Goal: Task Accomplishment & Management: Manage account settings

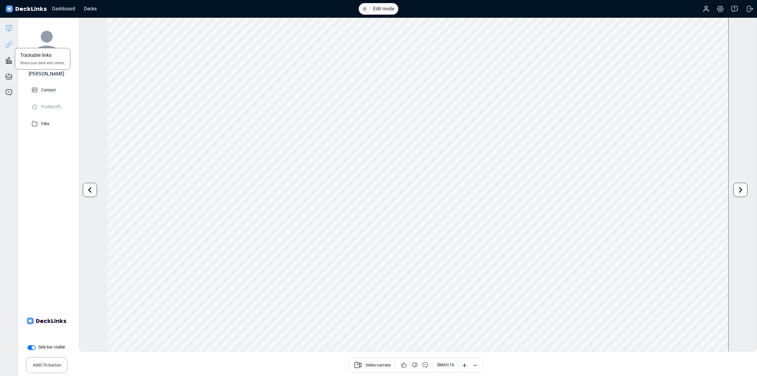
click at [6, 44] on icon at bounding box center [8, 44] width 7 height 7
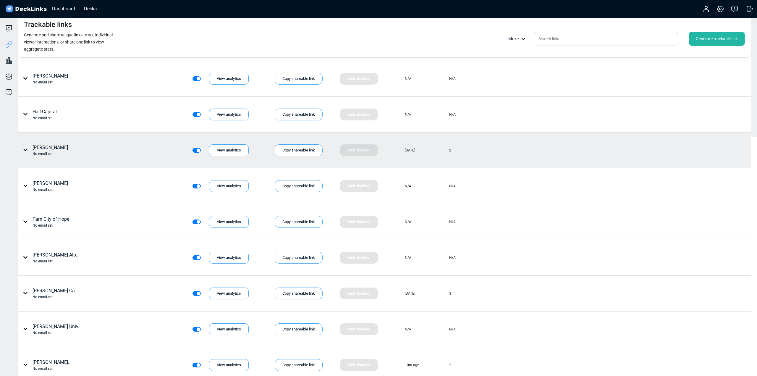
scroll to position [296, 0]
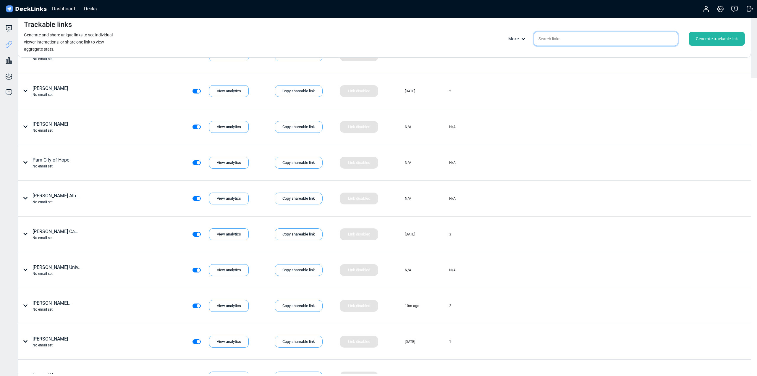
click at [556, 41] on input "text" at bounding box center [606, 39] width 144 height 14
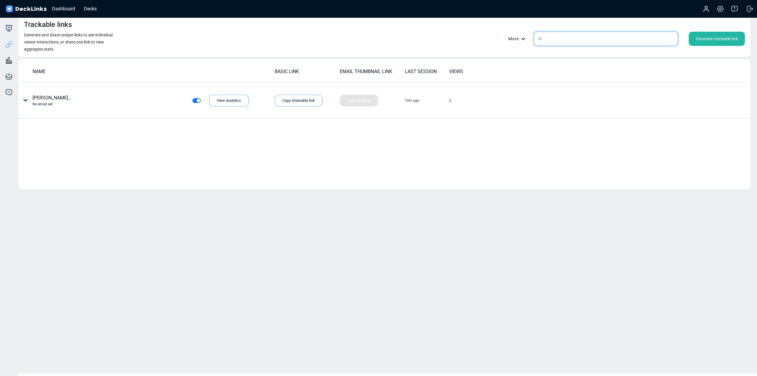
scroll to position [0, 0]
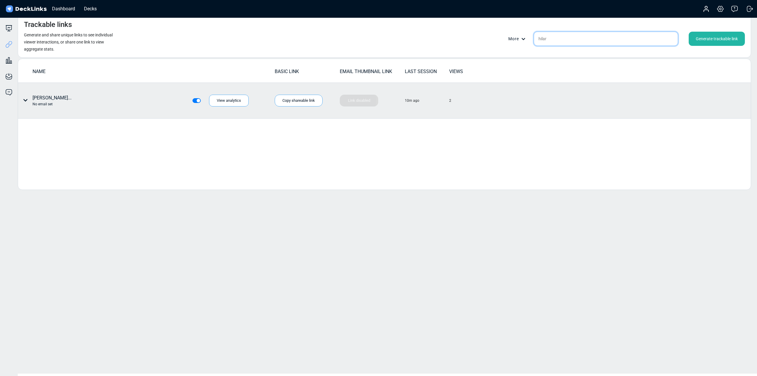
type input "hilar"
click at [470, 102] on div "2" at bounding box center [471, 101] width 44 height 10
click at [230, 103] on div "View analytics" at bounding box center [229, 101] width 40 height 12
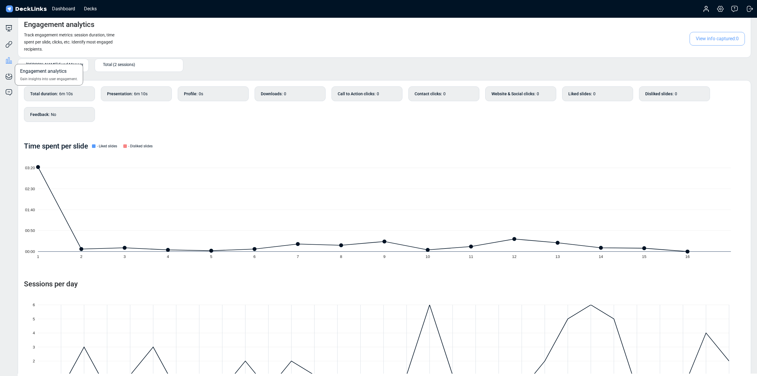
click at [11, 60] on icon at bounding box center [8, 60] width 7 height 7
click at [7, 45] on icon at bounding box center [8, 44] width 7 height 7
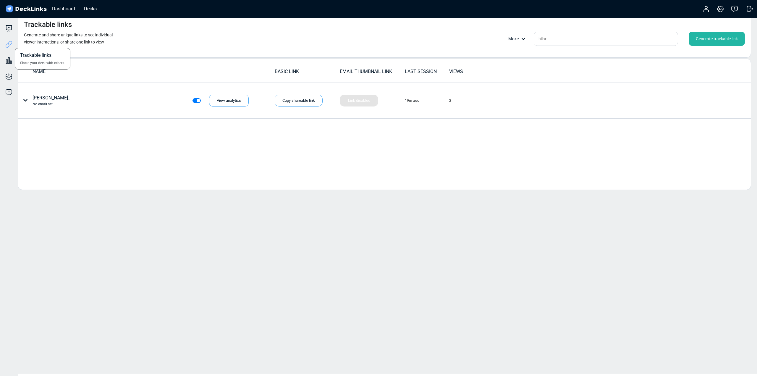
click at [9, 43] on icon at bounding box center [8, 44] width 7 height 7
click at [556, 42] on input "hilar" at bounding box center [606, 39] width 144 height 14
click at [556, 41] on input "hilar" at bounding box center [606, 39] width 144 height 14
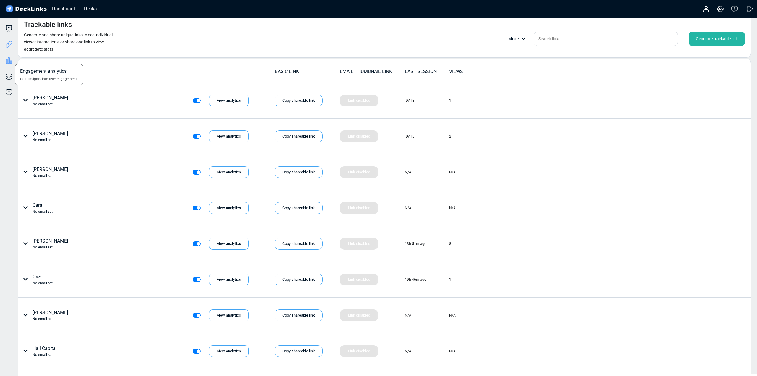
click at [8, 61] on icon at bounding box center [8, 60] width 1 height 6
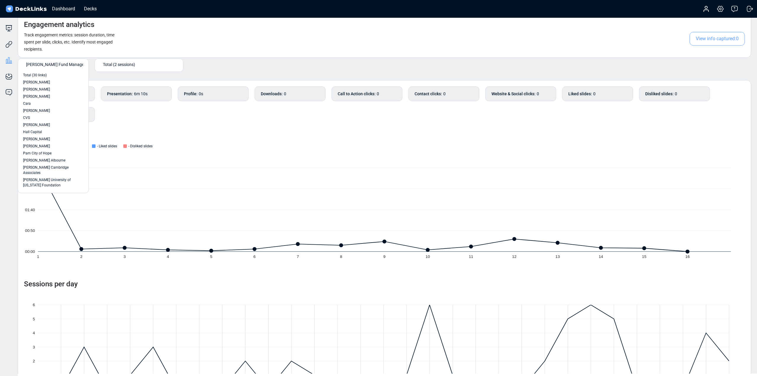
click at [72, 65] on span "[PERSON_NAME] Fund Management" at bounding box center [59, 64] width 67 height 6
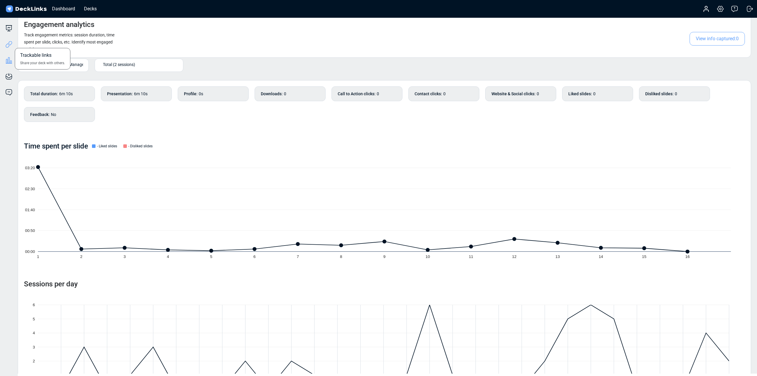
click at [10, 45] on icon at bounding box center [8, 44] width 7 height 7
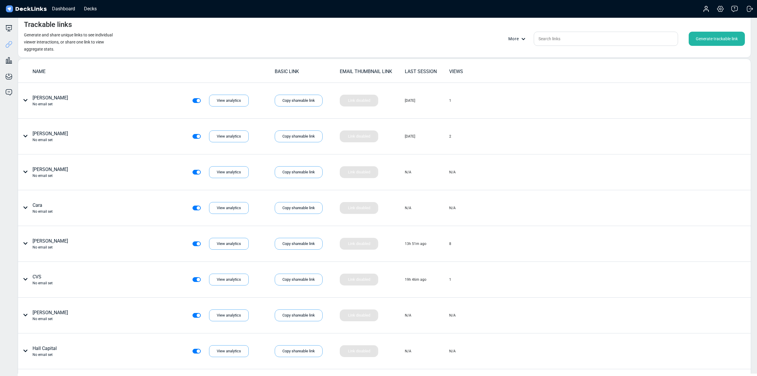
click at [425, 72] on div "LAST SESSION" at bounding box center [427, 71] width 44 height 7
click at [454, 70] on div "VIEWS" at bounding box center [471, 71] width 44 height 7
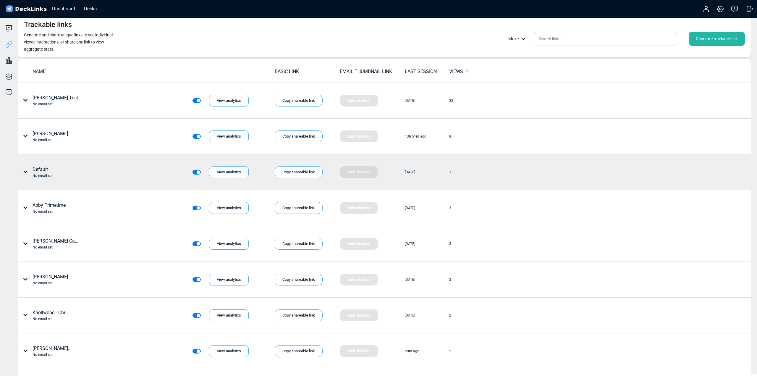
click at [24, 172] on icon at bounding box center [25, 171] width 5 height 5
click at [24, 172] on div at bounding box center [378, 188] width 757 height 376
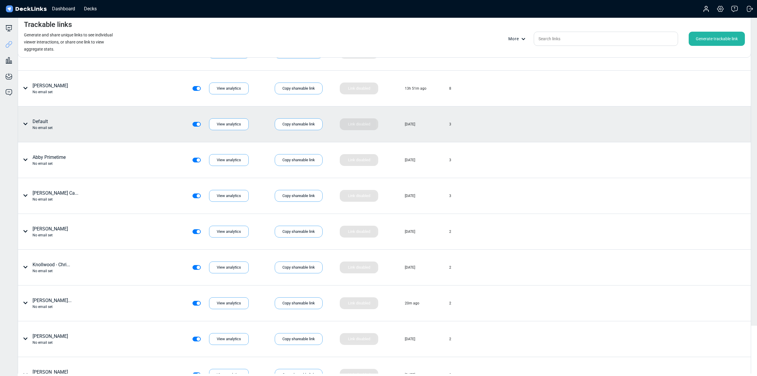
scroll to position [59, 0]
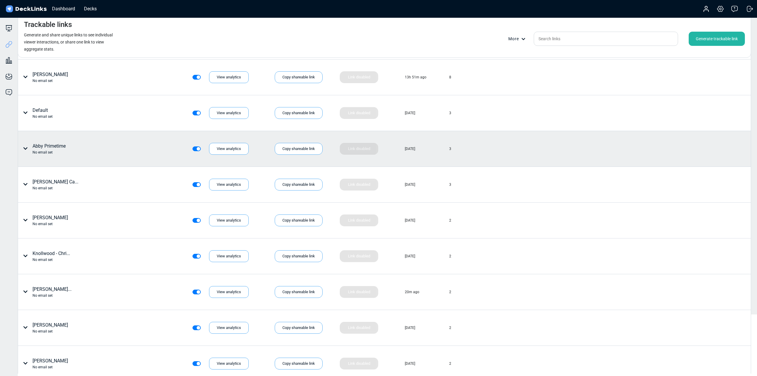
click at [48, 145] on div "Abby Primetime No email set" at bounding box center [49, 148] width 33 height 12
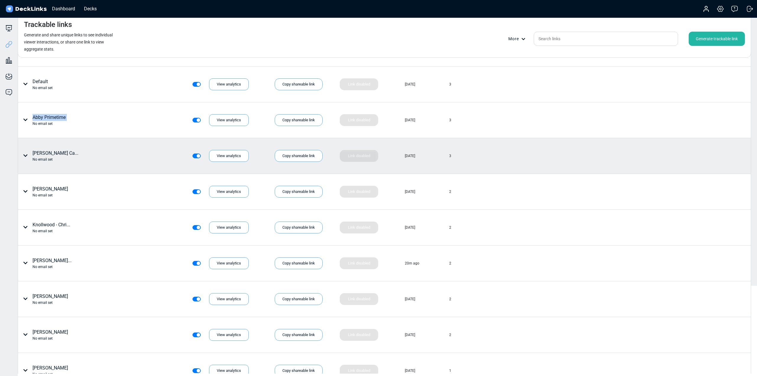
scroll to position [89, 0]
click at [50, 152] on div "[PERSON_NAME] Ca... No email set" at bounding box center [56, 155] width 46 height 12
click at [50, 151] on div "[PERSON_NAME] Ca... No email set" at bounding box center [56, 155] width 46 height 12
click at [53, 153] on div "[PERSON_NAME] Ca... No email set" at bounding box center [56, 155] width 46 height 12
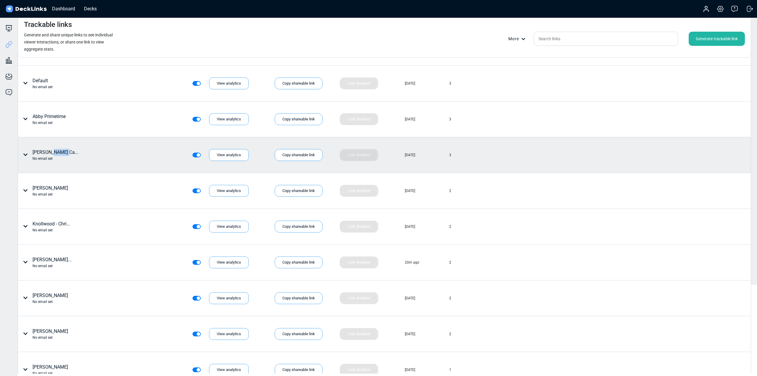
click at [53, 153] on div "[PERSON_NAME] Ca... No email set" at bounding box center [56, 155] width 46 height 12
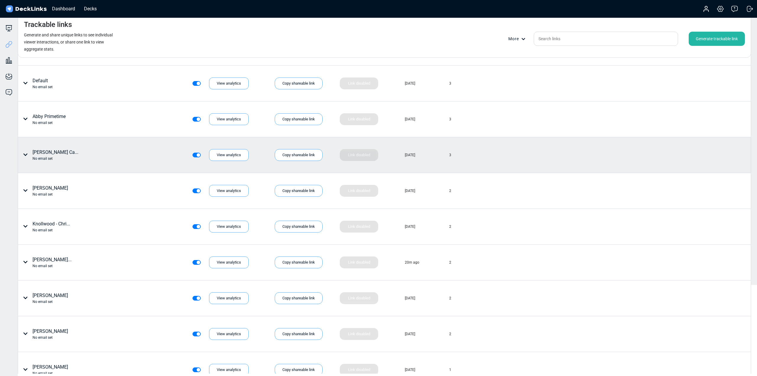
click at [27, 151] on div at bounding box center [24, 155] width 7 height 12
click at [225, 156] on div at bounding box center [378, 188] width 757 height 376
click at [237, 155] on div "View analytics" at bounding box center [229, 155] width 40 height 12
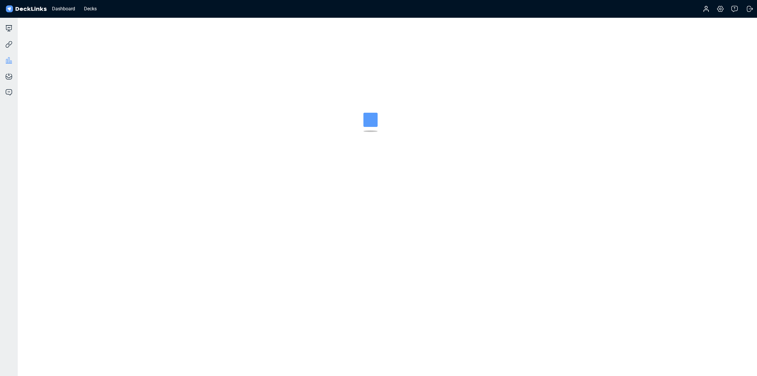
scroll to position [0, 0]
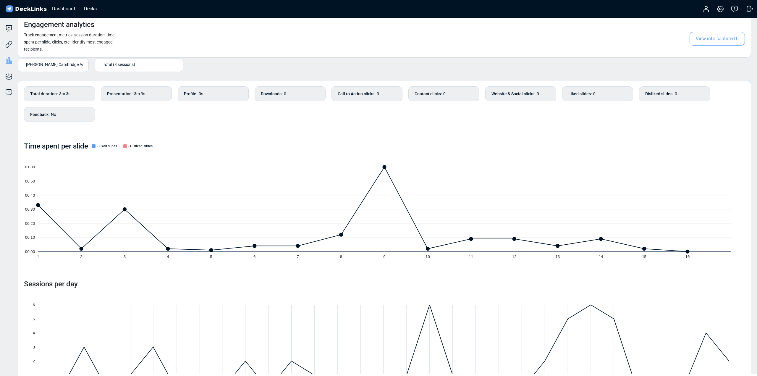
click at [121, 66] on span "Total (3 sessions)" at bounding box center [119, 64] width 32 height 6
click at [130, 83] on span "[DATE] (11:50am) - Viewed for 3m 0s" at bounding box center [129, 82] width 59 height 5
click at [59, 64] on span "[PERSON_NAME] Cambridge Associates" at bounding box center [63, 64] width 74 height 6
click at [7, 43] on icon at bounding box center [8, 44] width 7 height 7
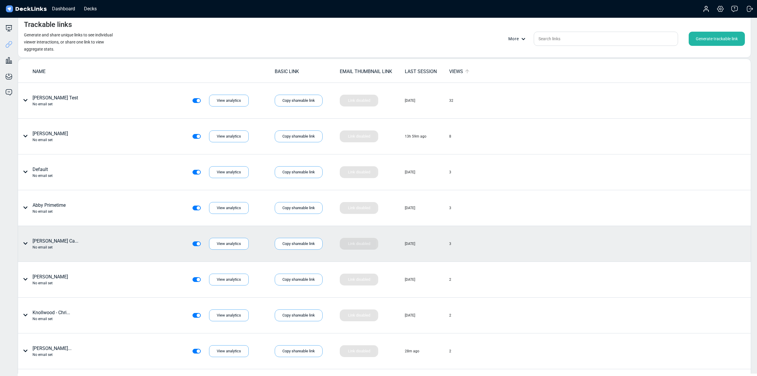
click at [714, 42] on div "Generate trackable link" at bounding box center [716, 39] width 56 height 14
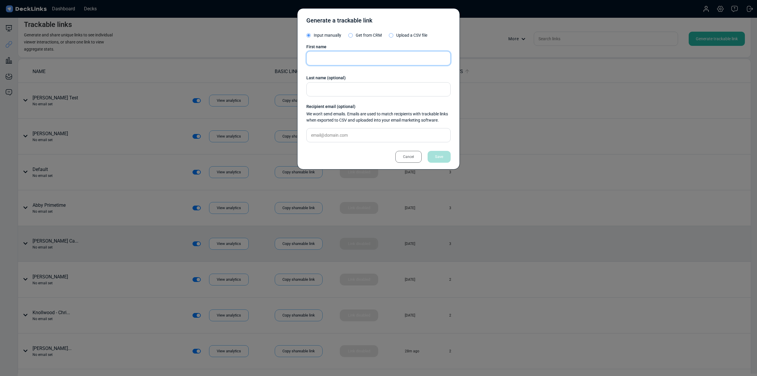
click at [347, 52] on input "text" at bounding box center [378, 58] width 144 height 14
type input "Geeta"
click at [442, 157] on div "Save" at bounding box center [438, 157] width 23 height 12
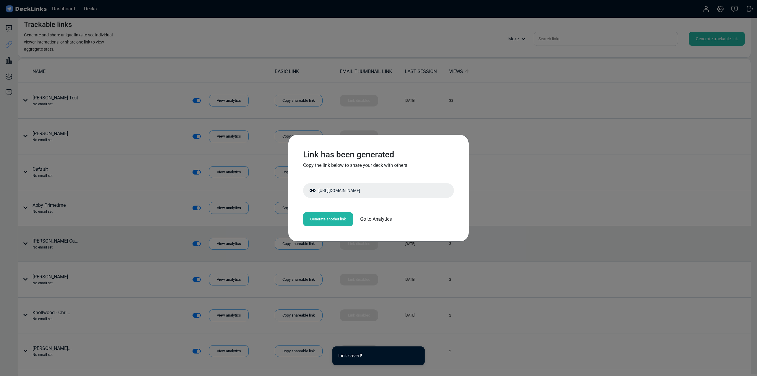
click at [0, 0] on div "Copy shareable link" at bounding box center [0, 0] width 0 height 0
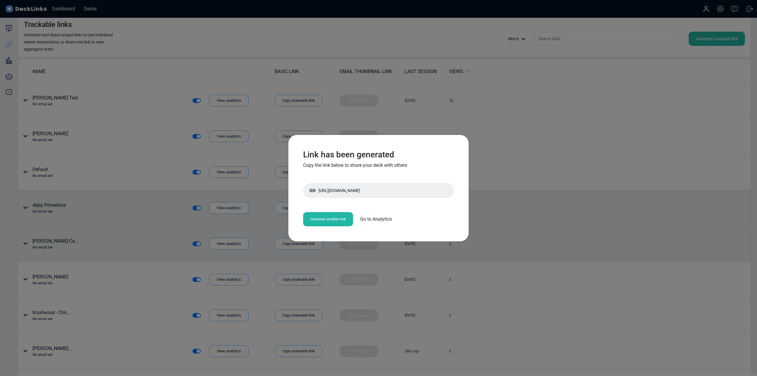
click at [557, 207] on div "Link has been generated Copy the link below to share your deck with others [URL…" at bounding box center [378, 188] width 757 height 376
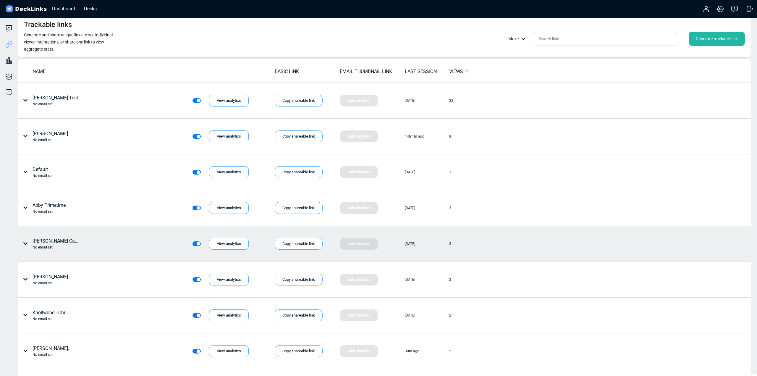
click at [704, 37] on div "Generate trackable link" at bounding box center [716, 39] width 56 height 14
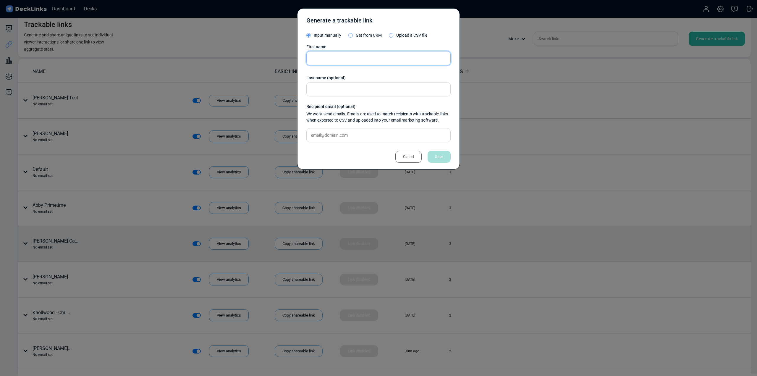
click at [342, 56] on input "text" at bounding box center [378, 58] width 144 height 14
paste input "[PERSON_NAME] Asset Managemen"
type input "[PERSON_NAME] Asset Management"
drag, startPoint x: 440, startPoint y: 156, endPoint x: 437, endPoint y: 146, distance: 11.2
click at [440, 156] on div "Save" at bounding box center [438, 157] width 23 height 12
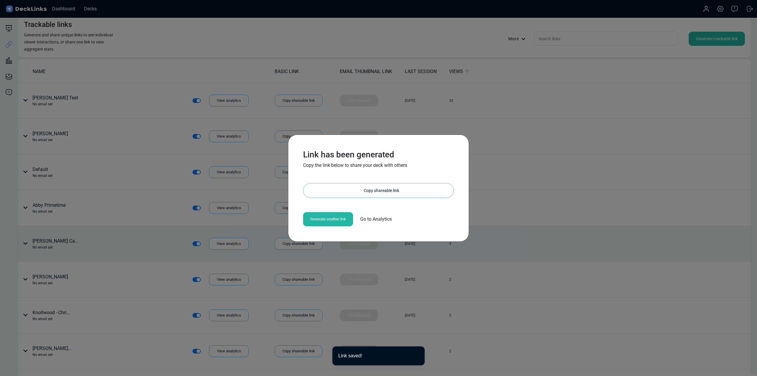
click at [395, 186] on div "Copy shareable link" at bounding box center [381, 190] width 144 height 14
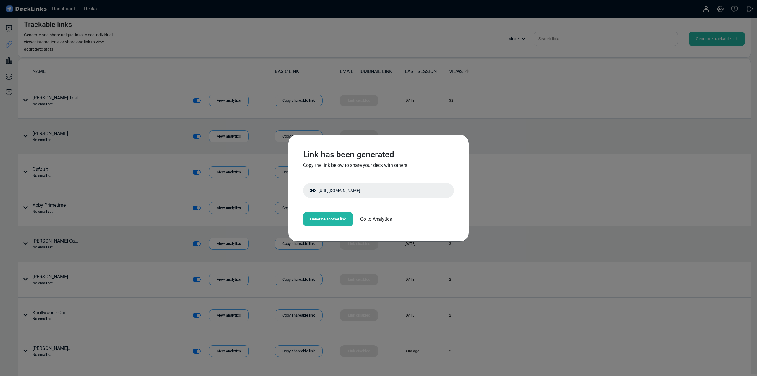
click at [554, 149] on div "Link has been generated Copy the link below to share your deck with others [URL…" at bounding box center [378, 188] width 757 height 376
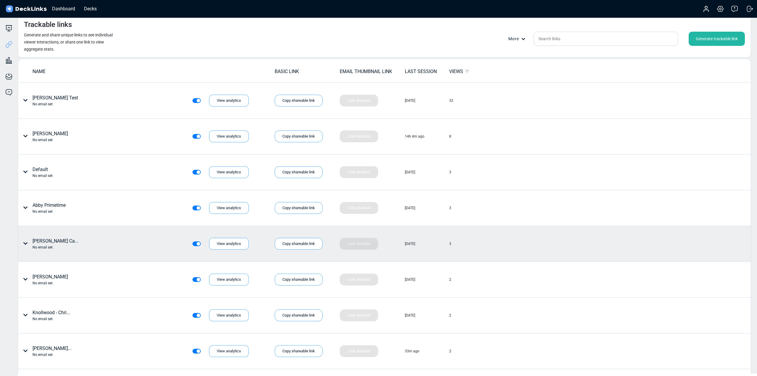
click at [711, 41] on div "Generate trackable link" at bounding box center [716, 39] width 56 height 14
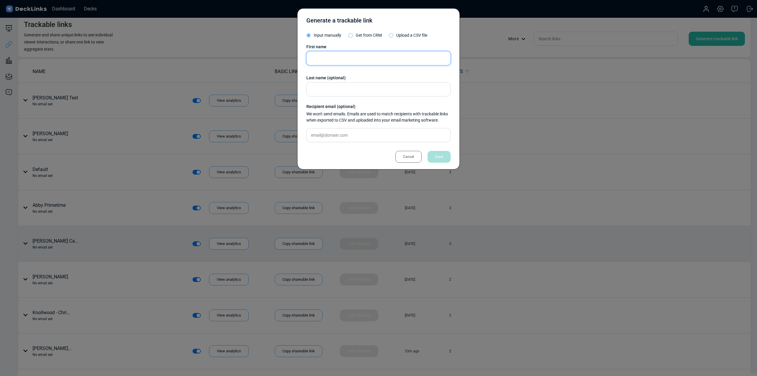
click at [340, 59] on input "text" at bounding box center [378, 58] width 144 height 14
paste input "[PERSON_NAME] Family Office"
type input "[PERSON_NAME] Family Office"
click at [445, 155] on div "Save" at bounding box center [438, 157] width 23 height 12
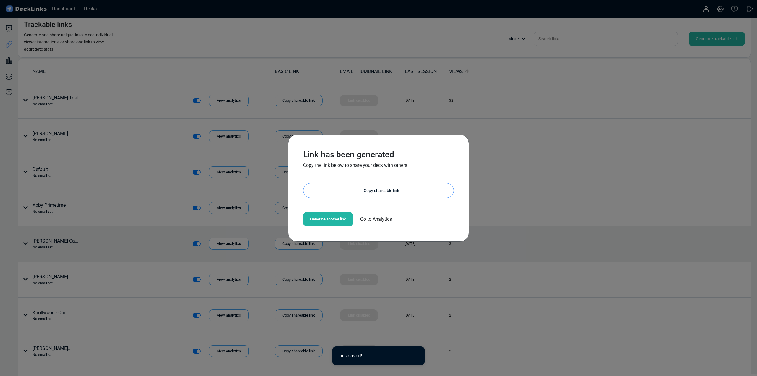
click at [410, 191] on div "Copy shareable link" at bounding box center [381, 190] width 144 height 14
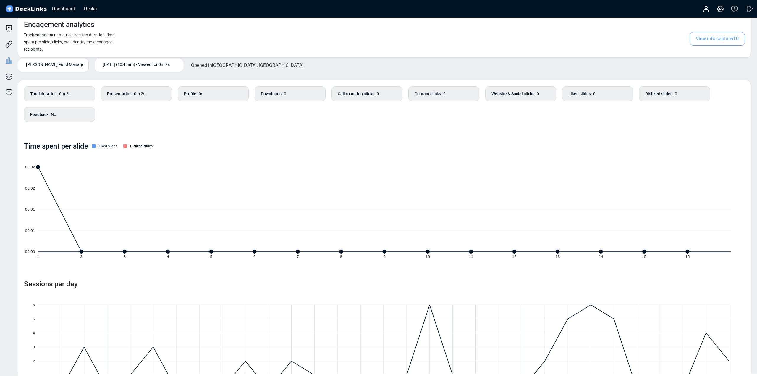
click at [48, 65] on span "[PERSON_NAME] Fund Management" at bounding box center [59, 64] width 67 height 6
click at [52, 65] on span "[PERSON_NAME] Fund Management" at bounding box center [59, 64] width 67 height 6
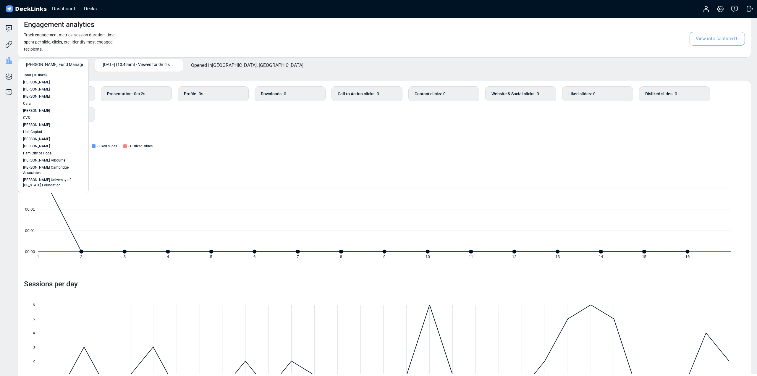
click at [52, 65] on span "[PERSON_NAME] Fund Management" at bounding box center [59, 64] width 67 height 6
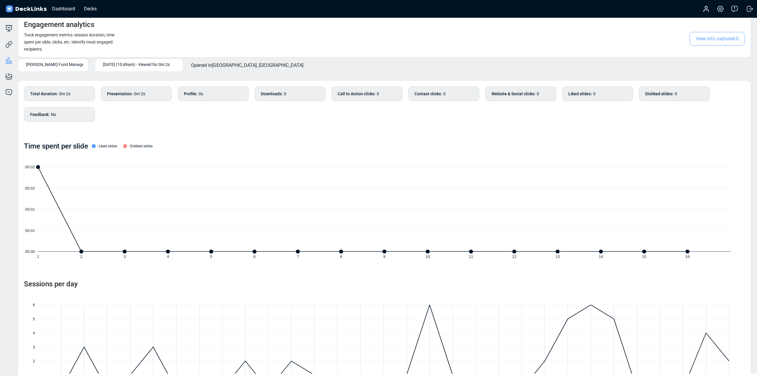
click at [137, 66] on span "Sep 23rd (10:49am) - Viewed for 0m 2s" at bounding box center [136, 64] width 67 height 6
click at [8, 60] on icon at bounding box center [8, 60] width 1 height 6
click at [9, 59] on icon at bounding box center [8, 60] width 7 height 7
click at [54, 63] on span "[PERSON_NAME] Fund Management" at bounding box center [59, 64] width 67 height 6
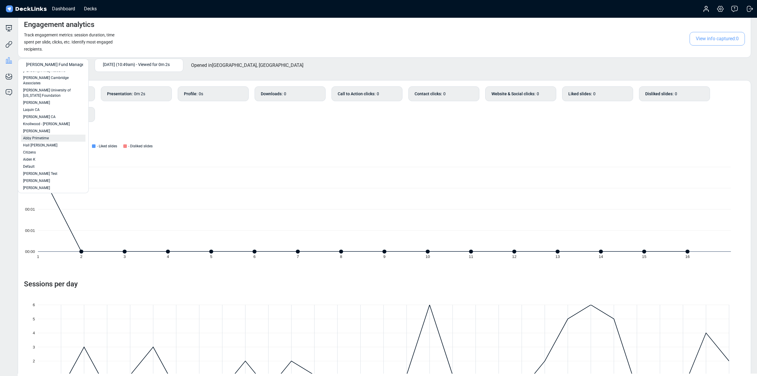
scroll to position [105, 0]
click at [231, 140] on div "Total duration : 0m 2s Presentation : 0m 2s Profile : 0s Downloads : 0 Call to …" at bounding box center [384, 248] width 733 height 336
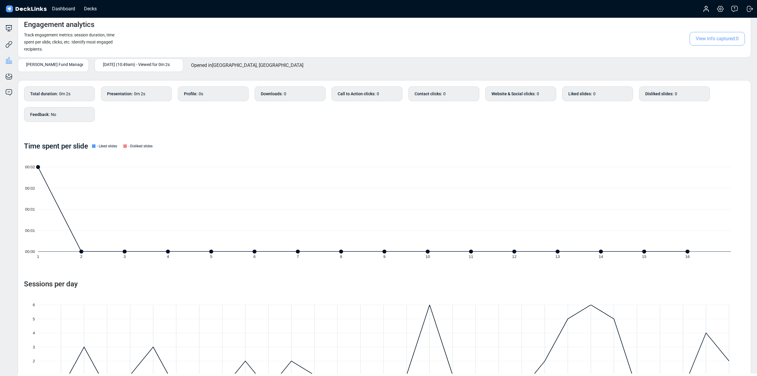
click at [73, 93] on div "Total duration : 0m 2s" at bounding box center [59, 93] width 71 height 15
click at [139, 95] on span "0m 2s" at bounding box center [139, 93] width 11 height 5
click at [211, 98] on div "Profile : 0s" at bounding box center [213, 93] width 71 height 15
drag, startPoint x: 308, startPoint y: 95, endPoint x: 323, endPoint y: 94, distance: 15.4
click at [309, 95] on div "Downloads : 0" at bounding box center [290, 93] width 71 height 15
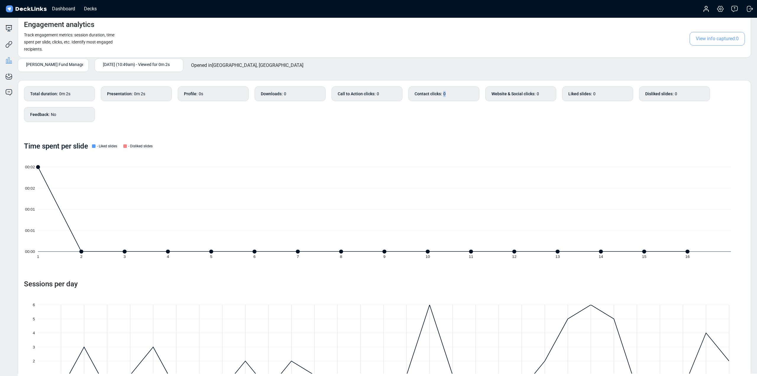
click at [446, 95] on div "Contact clicks : 0" at bounding box center [443, 93] width 71 height 15
click at [68, 112] on div "Feedback : No" at bounding box center [59, 114] width 71 height 15
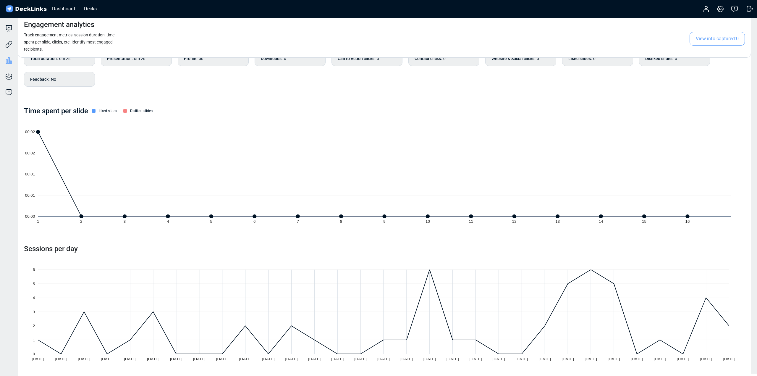
scroll to position [42, 0]
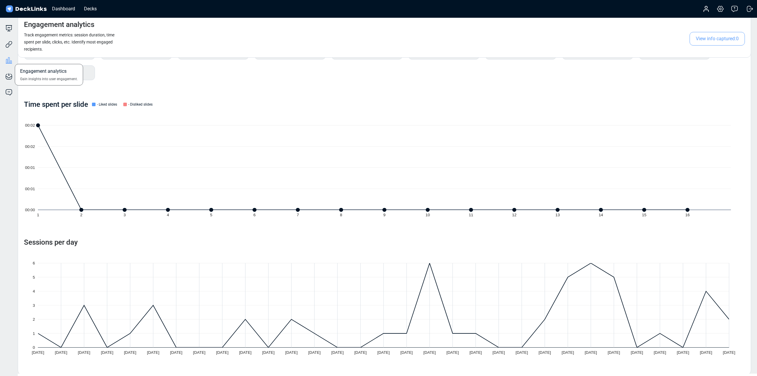
click at [6, 60] on icon at bounding box center [8, 60] width 7 height 7
click at [9, 45] on icon at bounding box center [10, 43] width 4 height 4
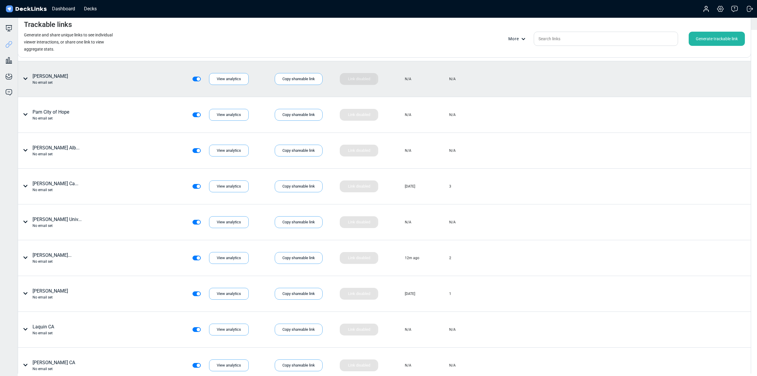
scroll to position [384, 0]
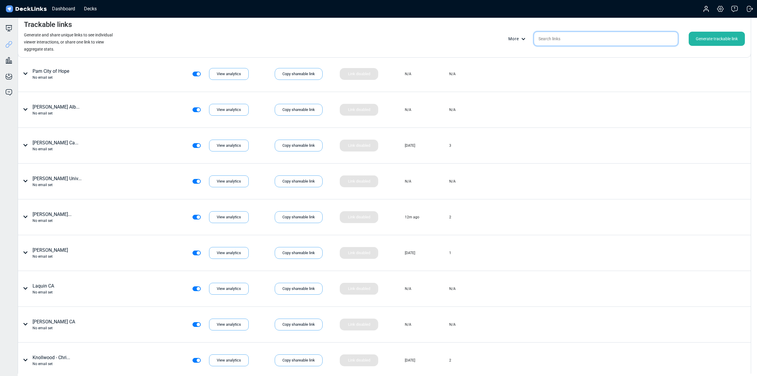
click at [565, 33] on input "text" at bounding box center [606, 39] width 144 height 14
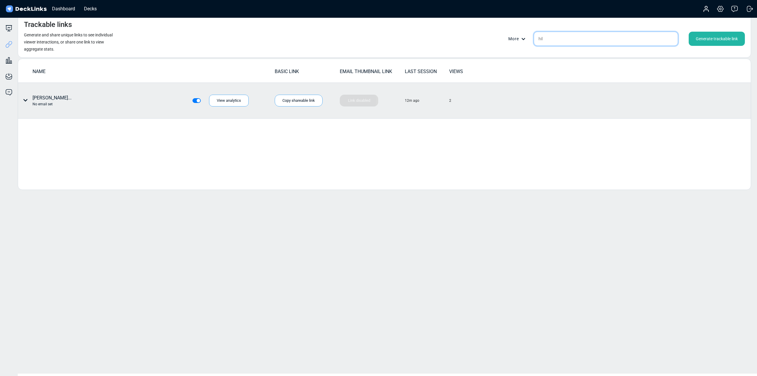
type input "hil"
click at [413, 103] on div "12m ago" at bounding box center [427, 100] width 44 height 35
click at [223, 100] on div "View analytics" at bounding box center [229, 101] width 40 height 12
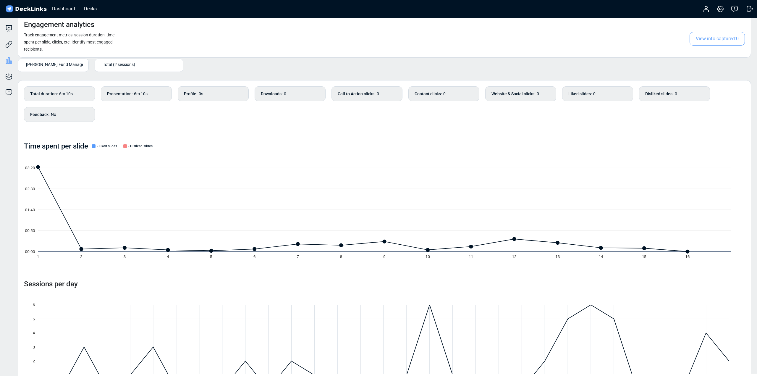
click at [72, 93] on div "Total duration : 6m 10s" at bounding box center [59, 93] width 71 height 15
click at [49, 93] on b "Total duration :" at bounding box center [44, 94] width 28 height 6
click at [122, 93] on b "Presentation :" at bounding box center [120, 94] width 26 height 6
click at [200, 97] on div "Profile : 0s" at bounding box center [213, 93] width 71 height 15
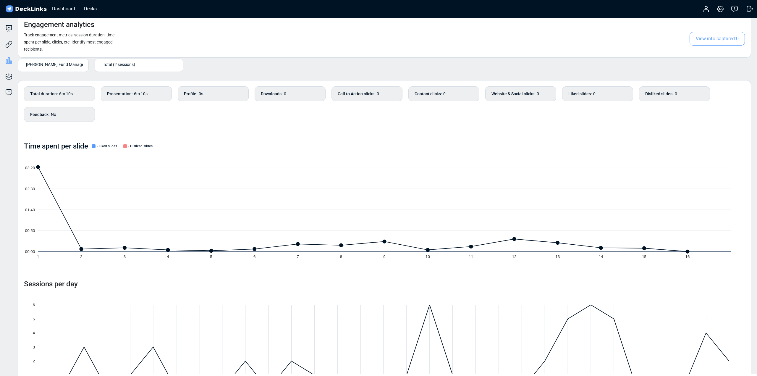
drag, startPoint x: 274, startPoint y: 91, endPoint x: 312, endPoint y: 94, distance: 37.7
click at [274, 91] on b "Downloads :" at bounding box center [272, 94] width 22 height 6
click at [377, 95] on span "0" at bounding box center [378, 93] width 2 height 5
click at [140, 64] on div "Total (2 sessions)" at bounding box center [140, 64] width 75 height 6
click at [136, 82] on span "Sep 23rd (10:49am) - Viewed for 6m 8s" at bounding box center [129, 82] width 59 height 5
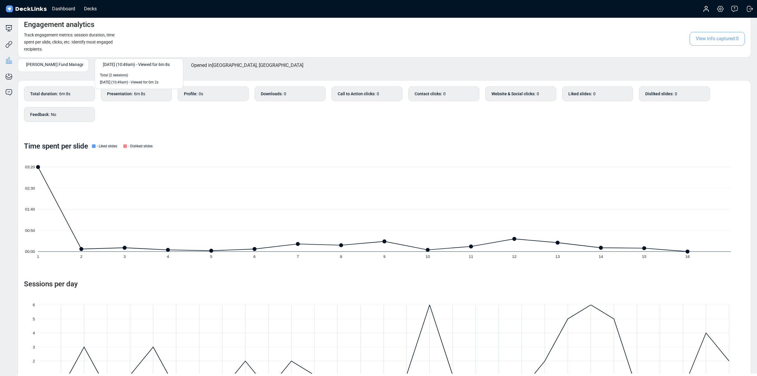
click at [137, 63] on span "Sep 23rd (10:49am) - Viewed for 6m 8s" at bounding box center [136, 64] width 67 height 6
click at [128, 75] on span "Total (2 sessions)" at bounding box center [114, 74] width 28 height 5
click at [126, 61] on div "Total (2 sessions)" at bounding box center [139, 65] width 77 height 10
